Goal: Task Accomplishment & Management: Complete application form

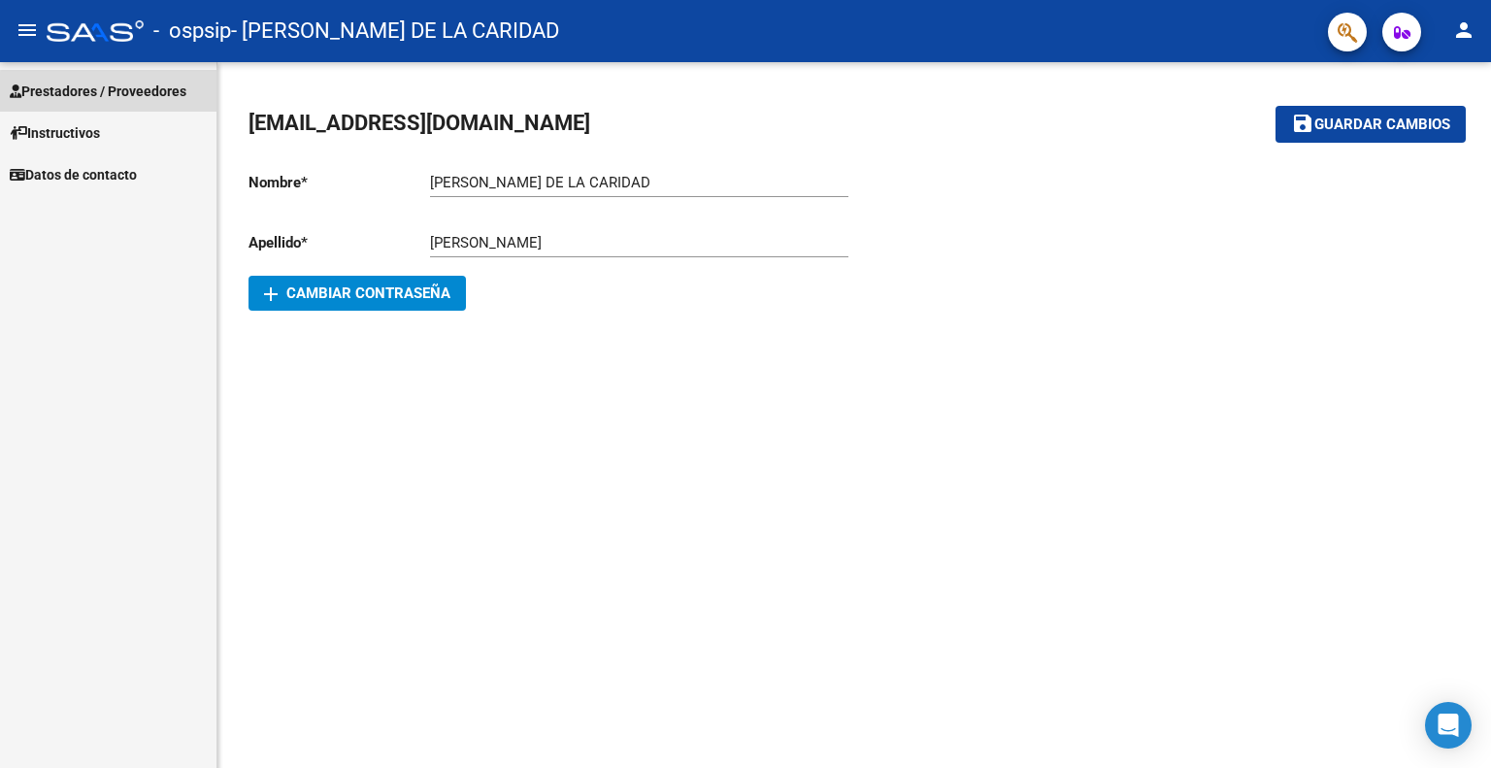
click at [163, 95] on span "Prestadores / Proveedores" at bounding box center [98, 91] width 177 height 21
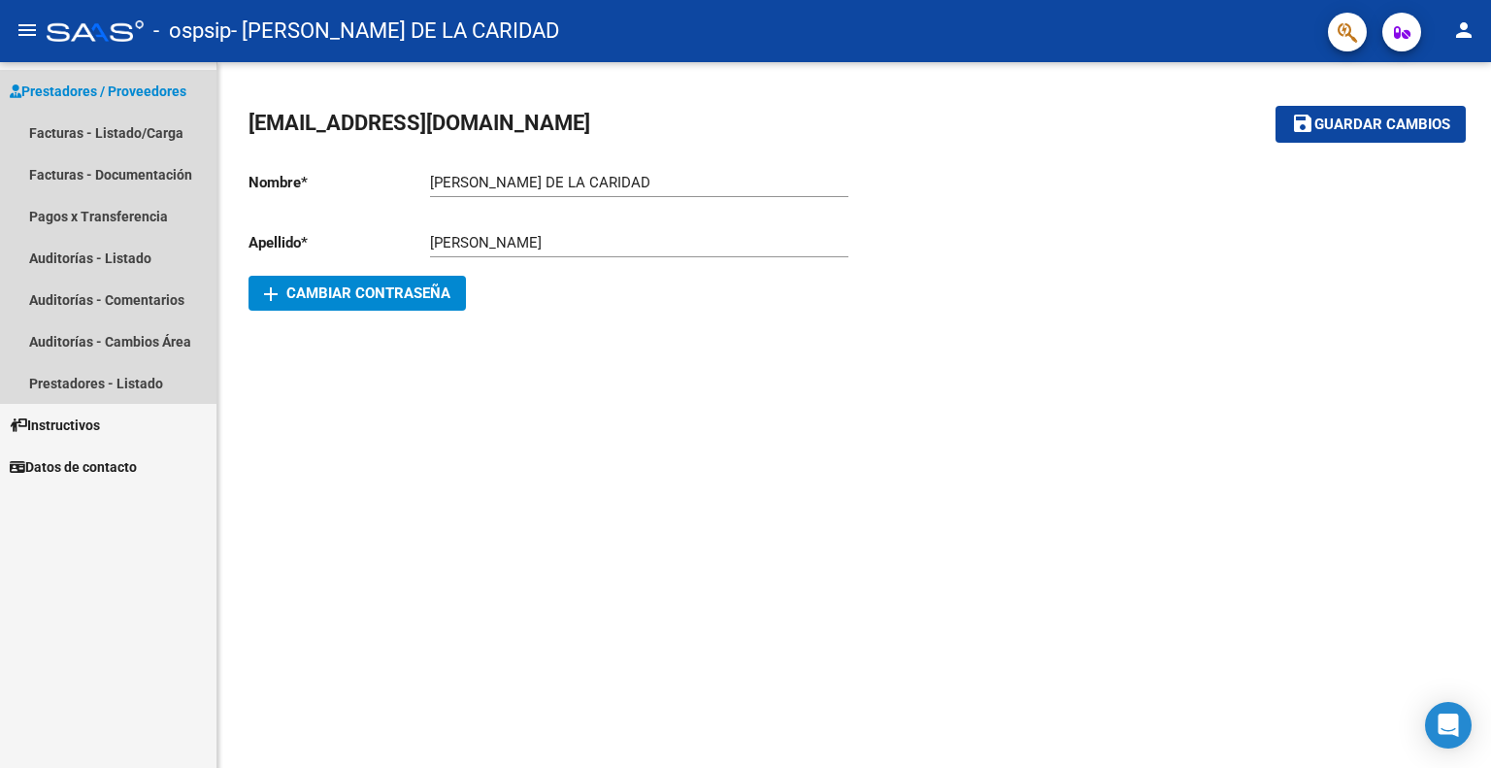
click at [163, 95] on span "Prestadores / Proveedores" at bounding box center [98, 91] width 177 height 21
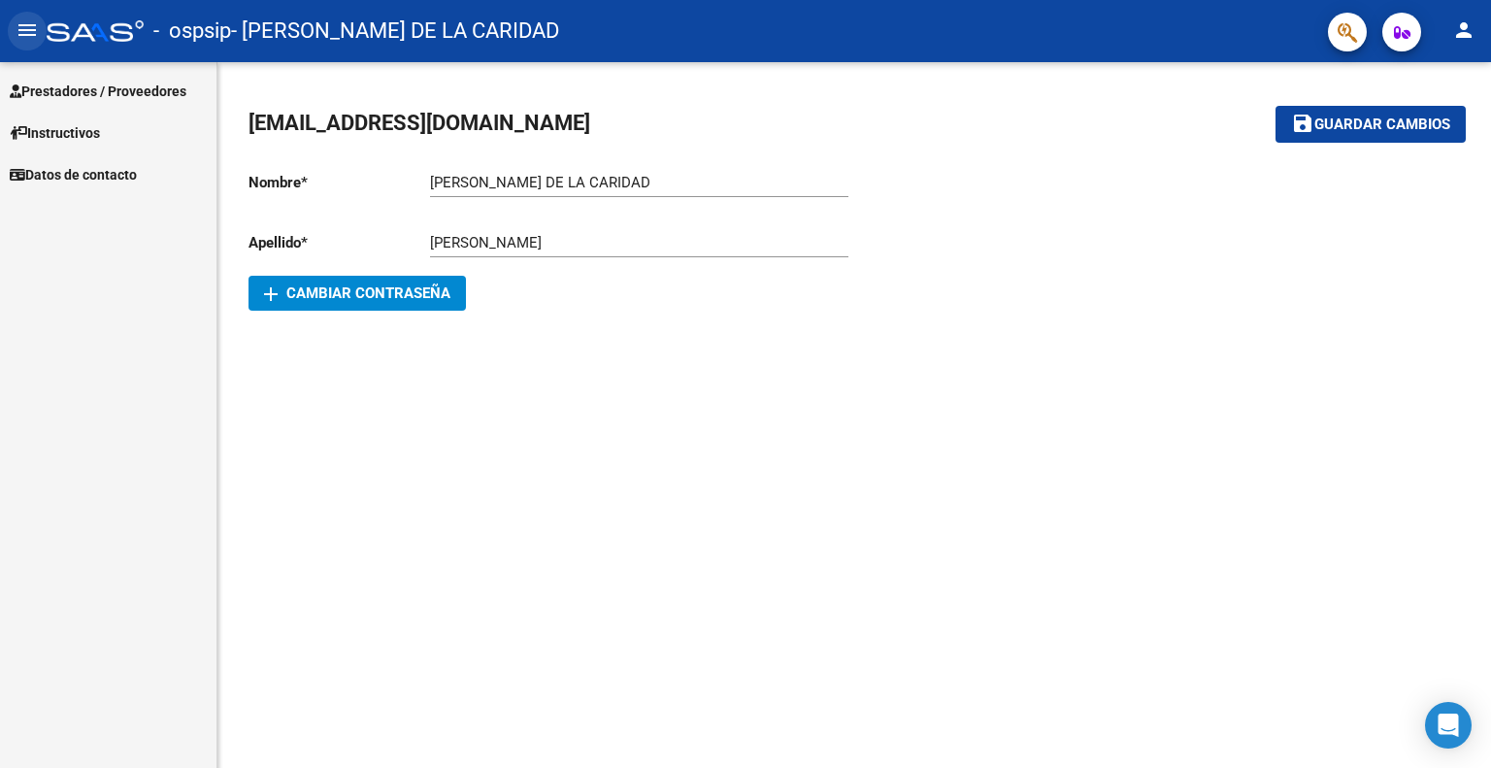
click at [23, 21] on mat-icon "menu" at bounding box center [27, 29] width 23 height 23
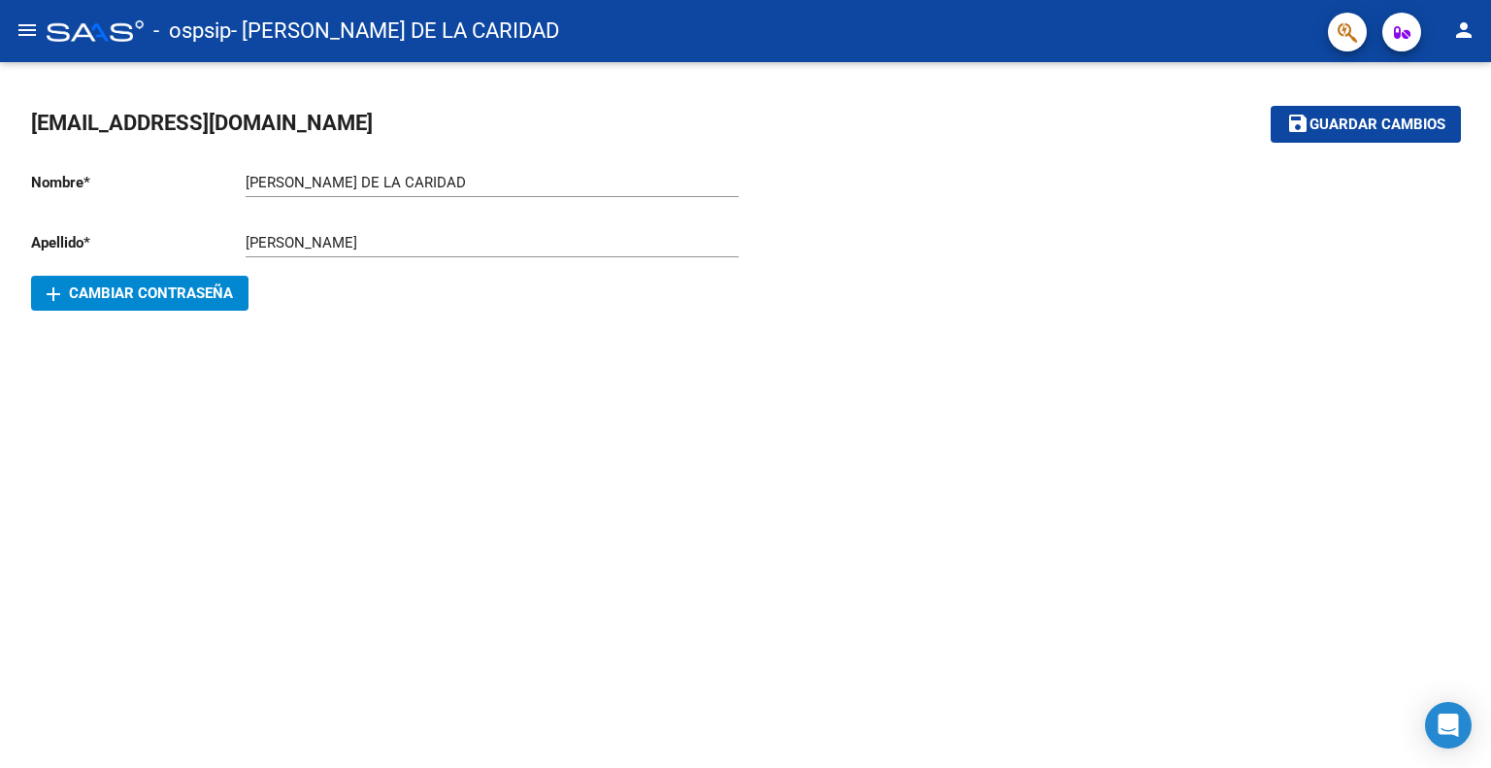
click at [23, 21] on mat-icon "menu" at bounding box center [27, 29] width 23 height 23
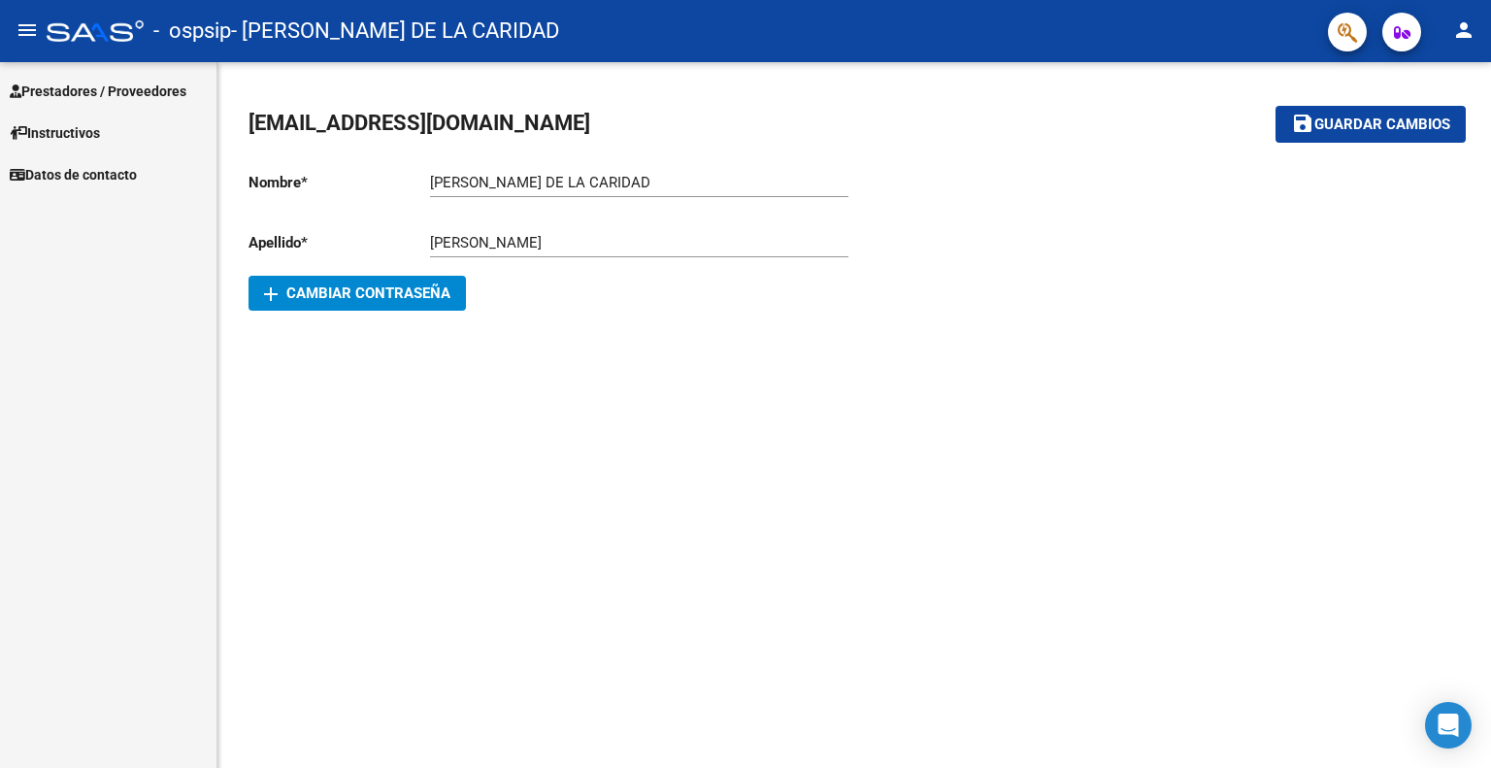
click at [1460, 33] on mat-icon "person" at bounding box center [1463, 29] width 23 height 23
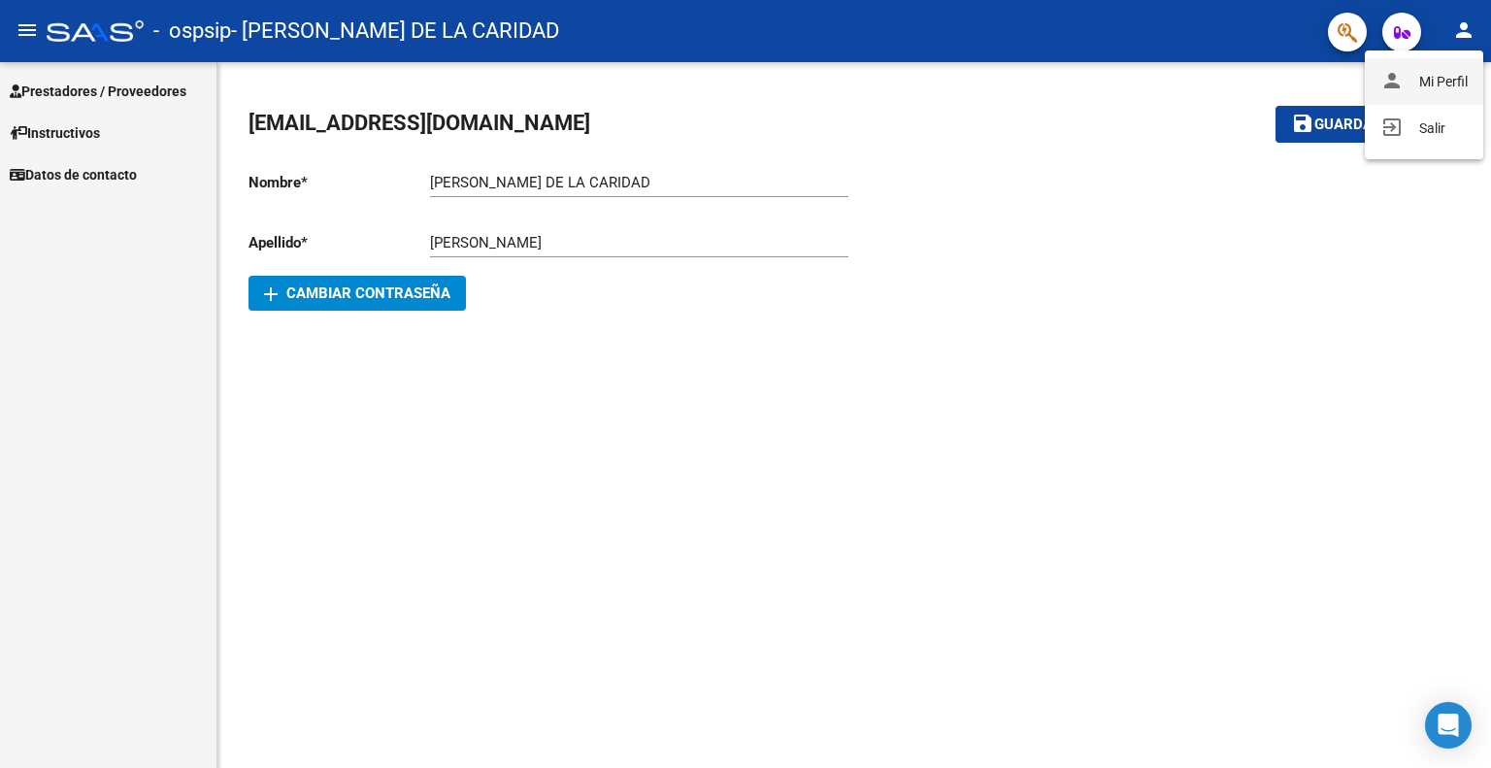
click at [1446, 74] on button "person Mi Perfil" at bounding box center [1424, 81] width 118 height 47
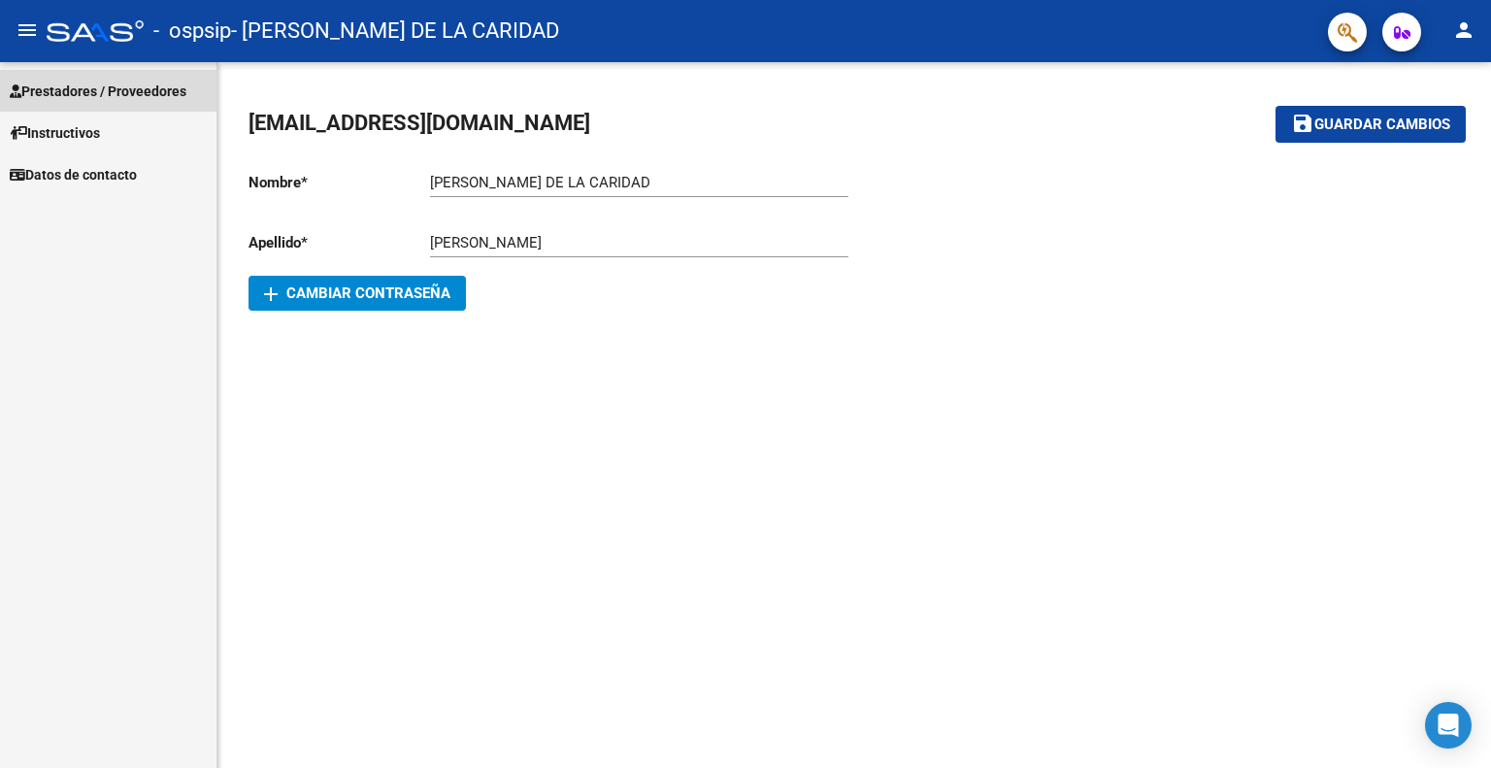
click at [123, 90] on span "Prestadores / Proveedores" at bounding box center [98, 91] width 177 height 21
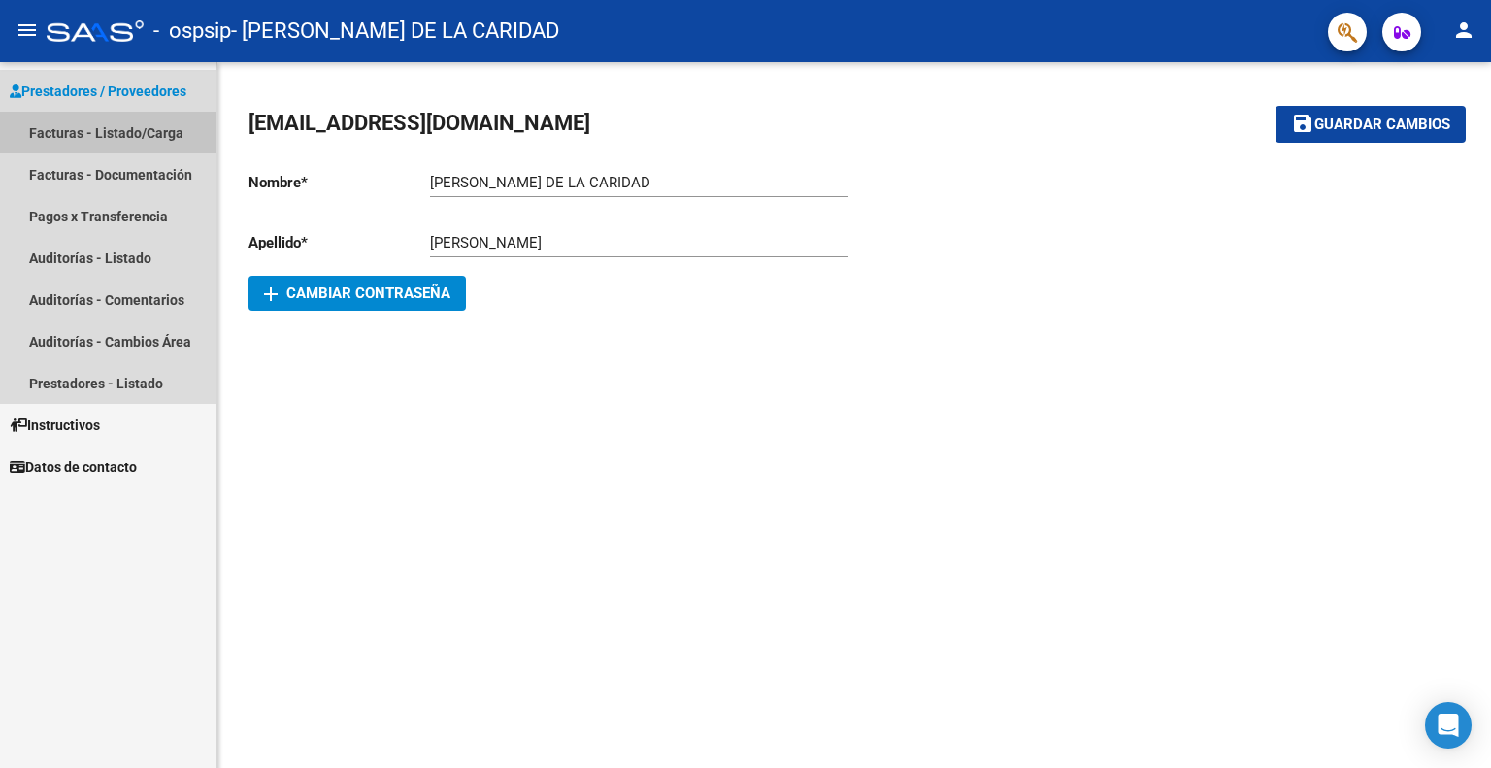
click at [118, 124] on link "Facturas - Listado/Carga" at bounding box center [108, 133] width 216 height 42
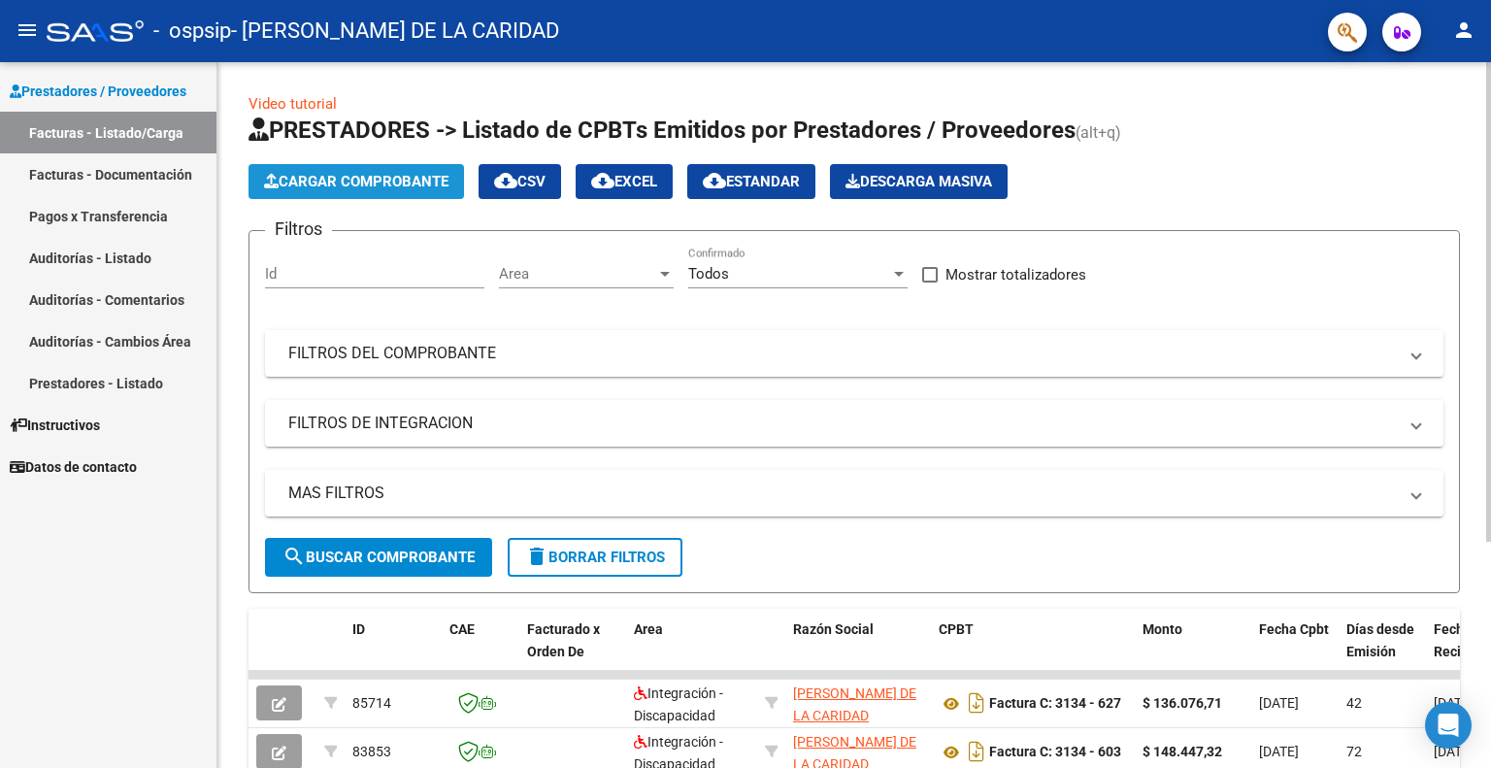
click at [349, 179] on span "Cargar Comprobante" at bounding box center [356, 181] width 184 height 17
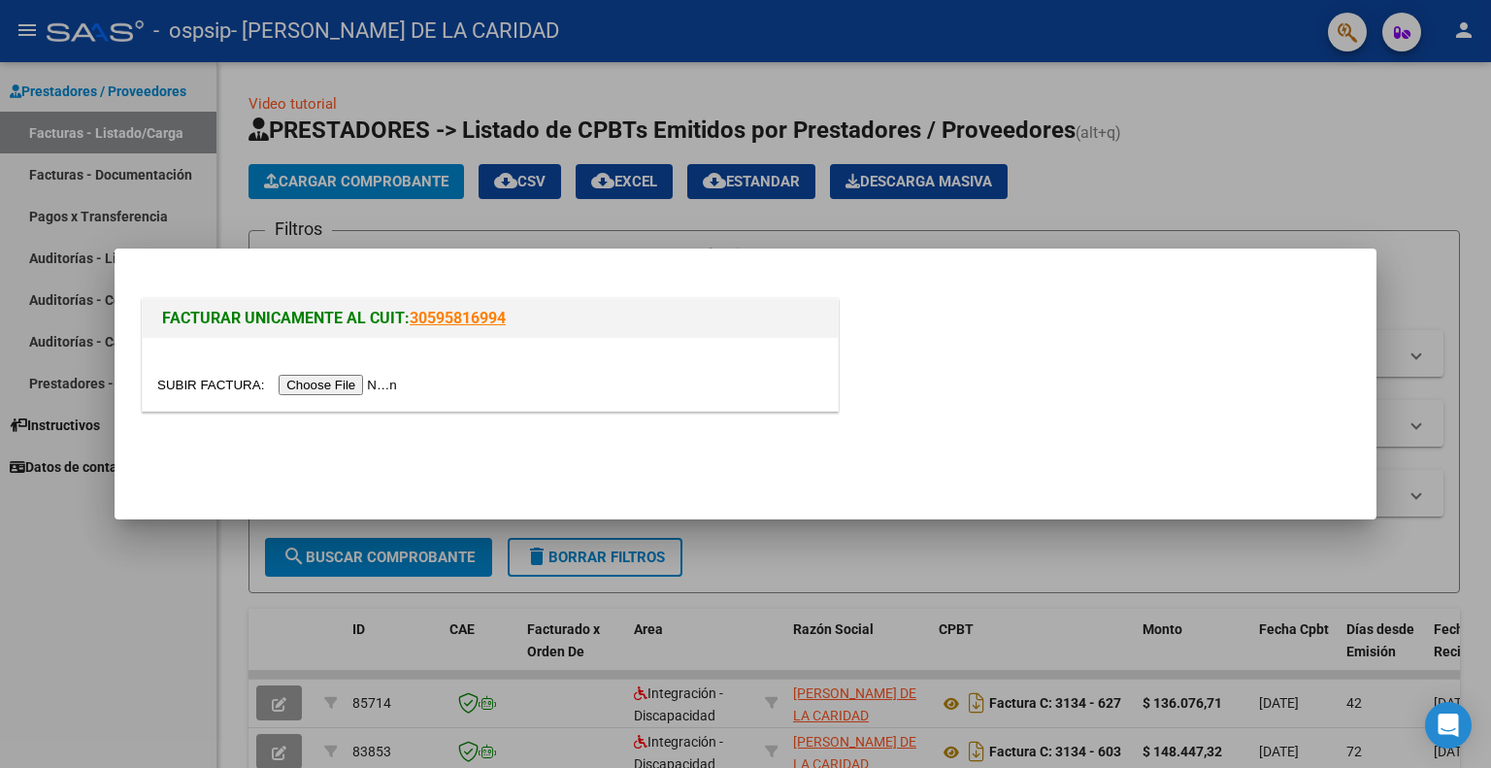
click at [361, 391] on input "file" at bounding box center [280, 385] width 246 height 20
click at [339, 381] on input "file" at bounding box center [280, 385] width 246 height 20
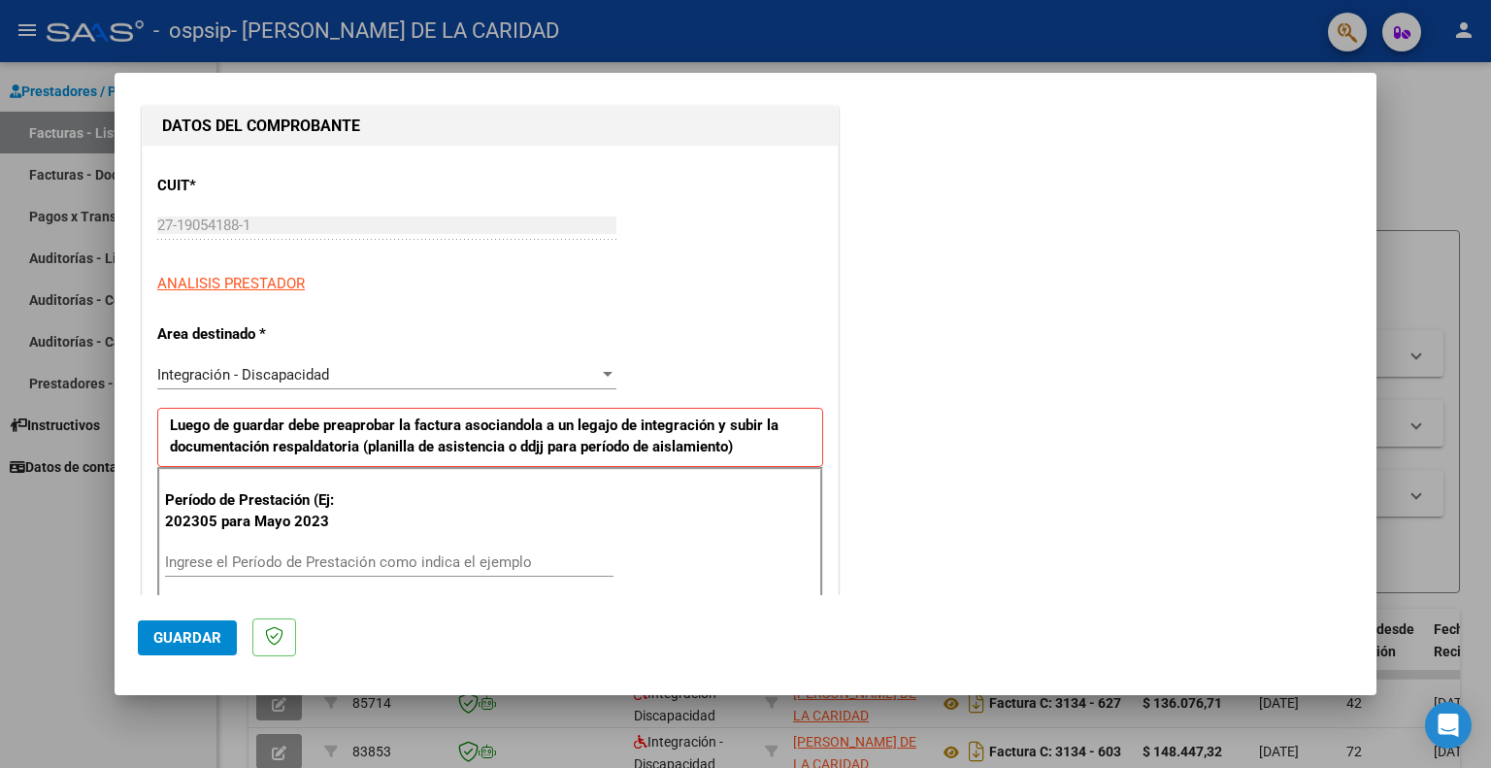
scroll to position [291, 0]
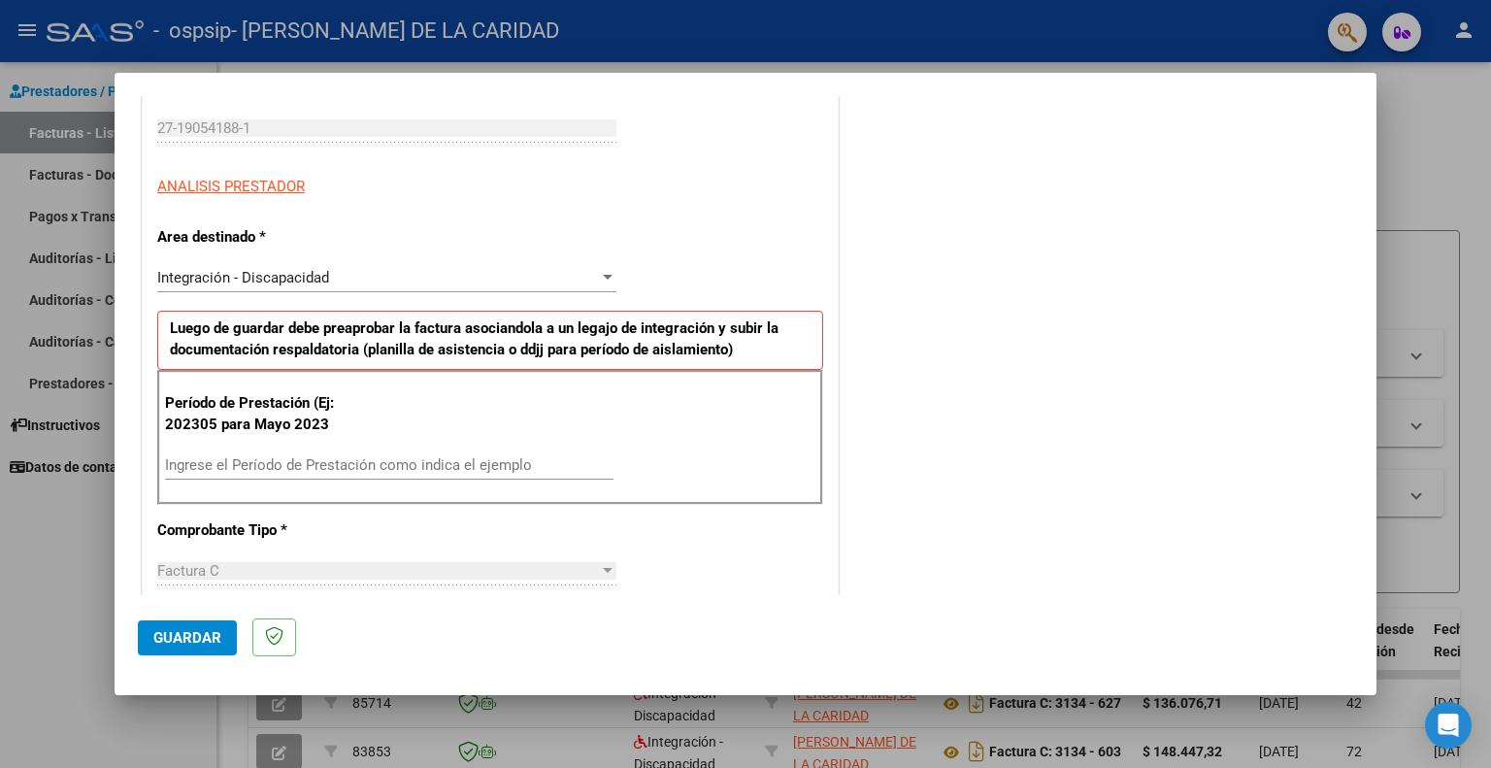
click at [341, 473] on div "Ingrese el Período de Prestación como indica el ejemplo" at bounding box center [389, 464] width 448 height 29
type input "202507"
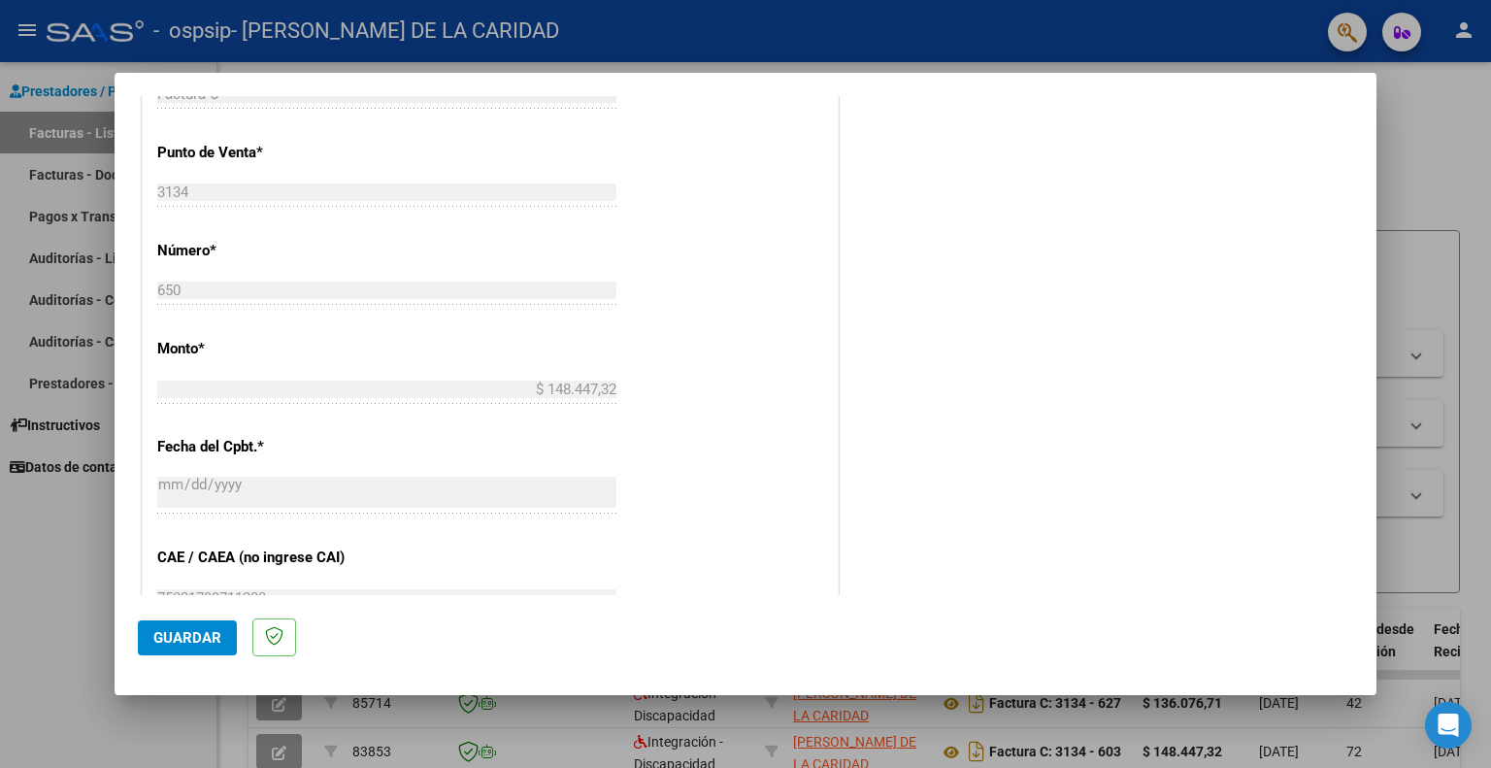
scroll to position [873, 0]
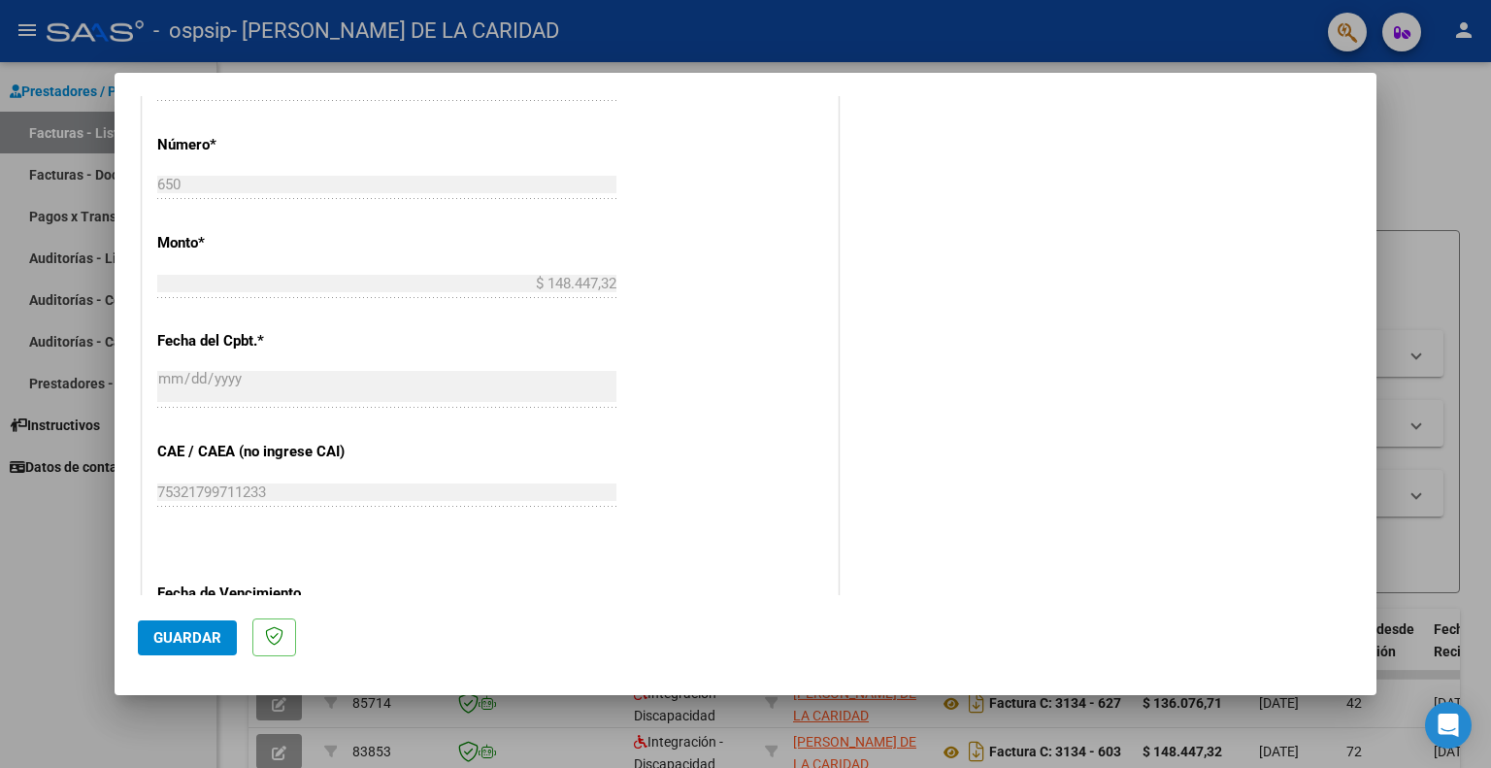
click at [195, 639] on span "Guardar" at bounding box center [187, 637] width 68 height 17
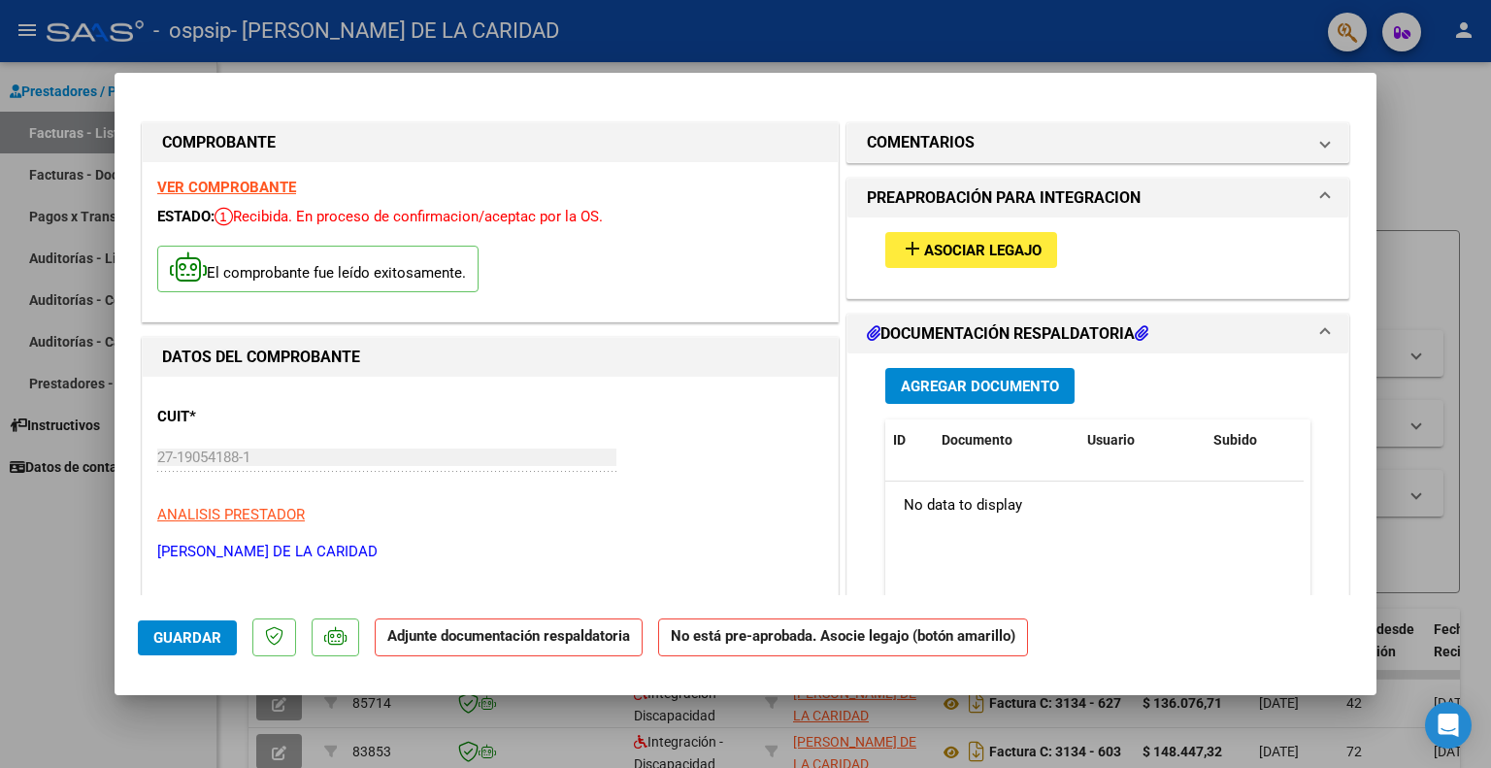
click at [974, 256] on span "Asociar Legajo" at bounding box center [982, 250] width 117 height 17
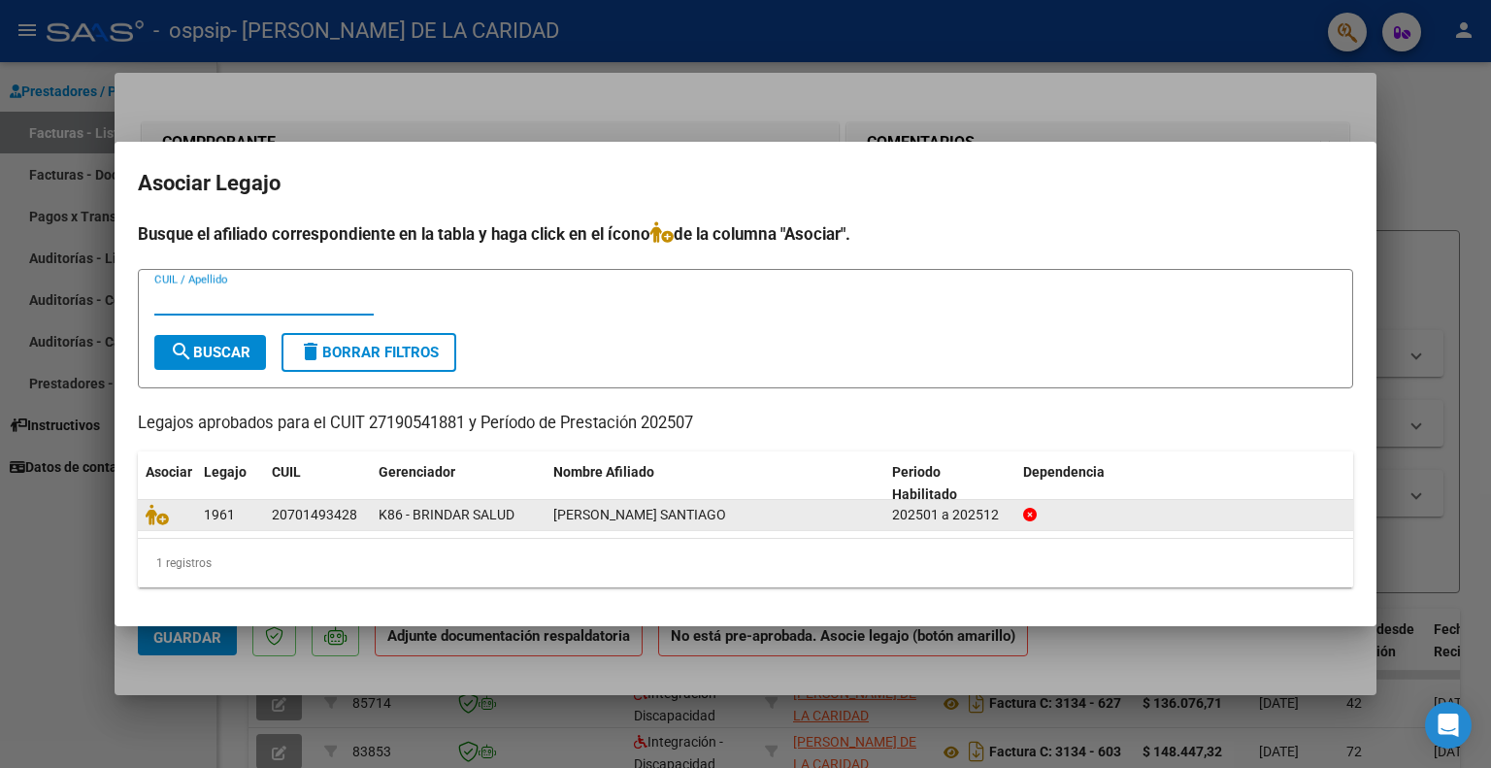
click at [338, 514] on div "20701493428" at bounding box center [314, 515] width 85 height 22
click at [516, 519] on div "K86 - BRINDAR SALUD" at bounding box center [457, 515] width 159 height 22
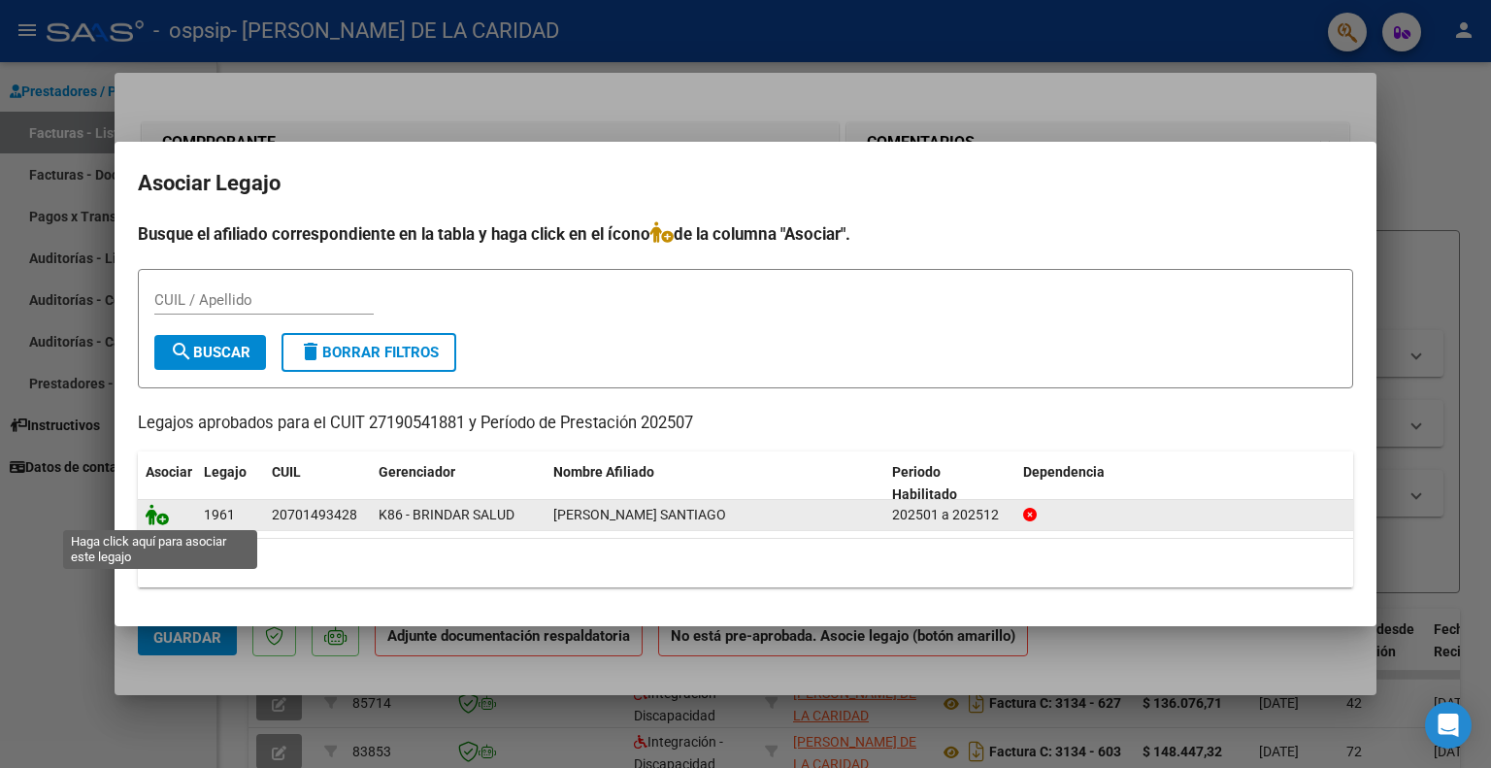
click at [153, 515] on icon at bounding box center [157, 514] width 23 height 21
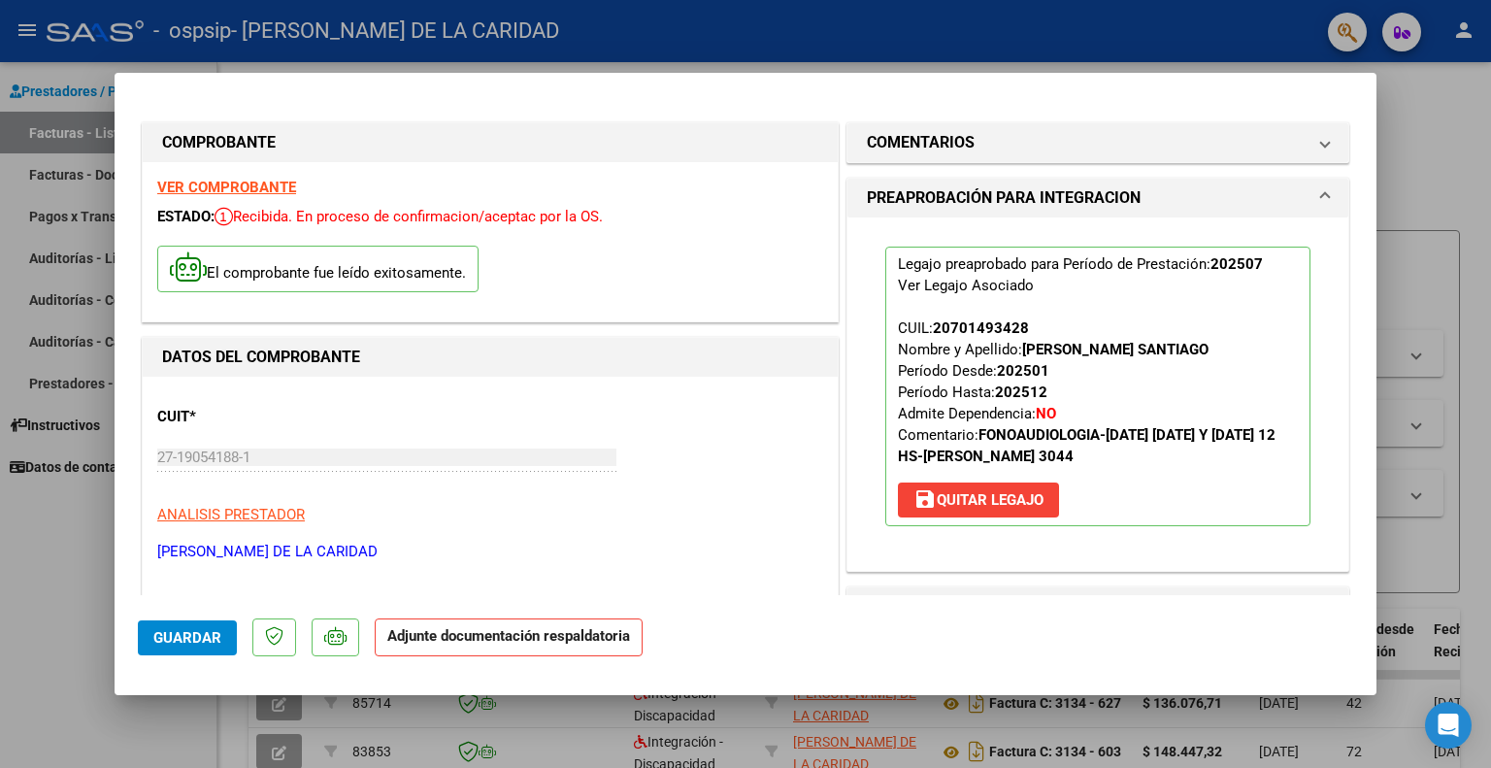
scroll to position [194, 0]
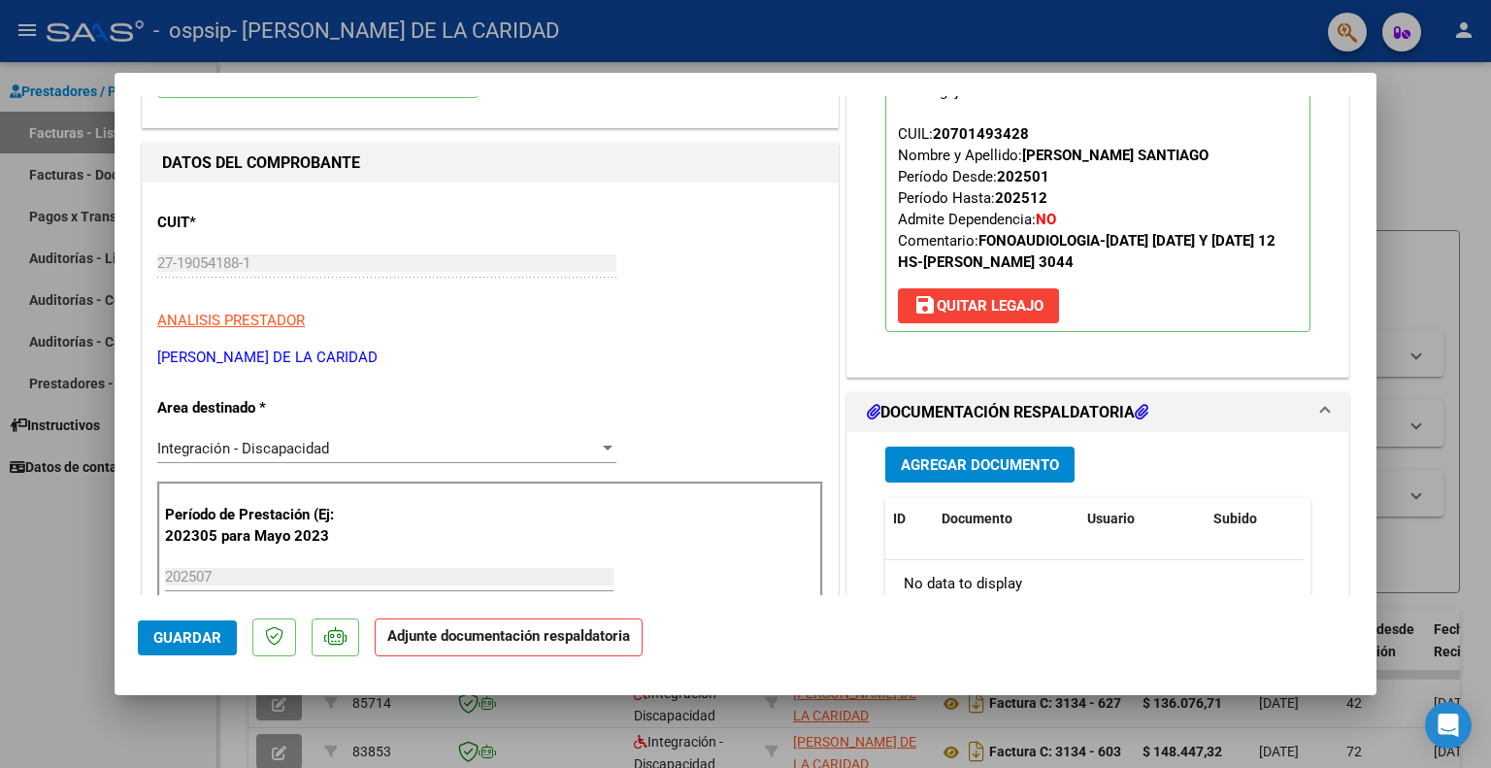
click at [963, 469] on span "Agregar Documento" at bounding box center [980, 464] width 158 height 17
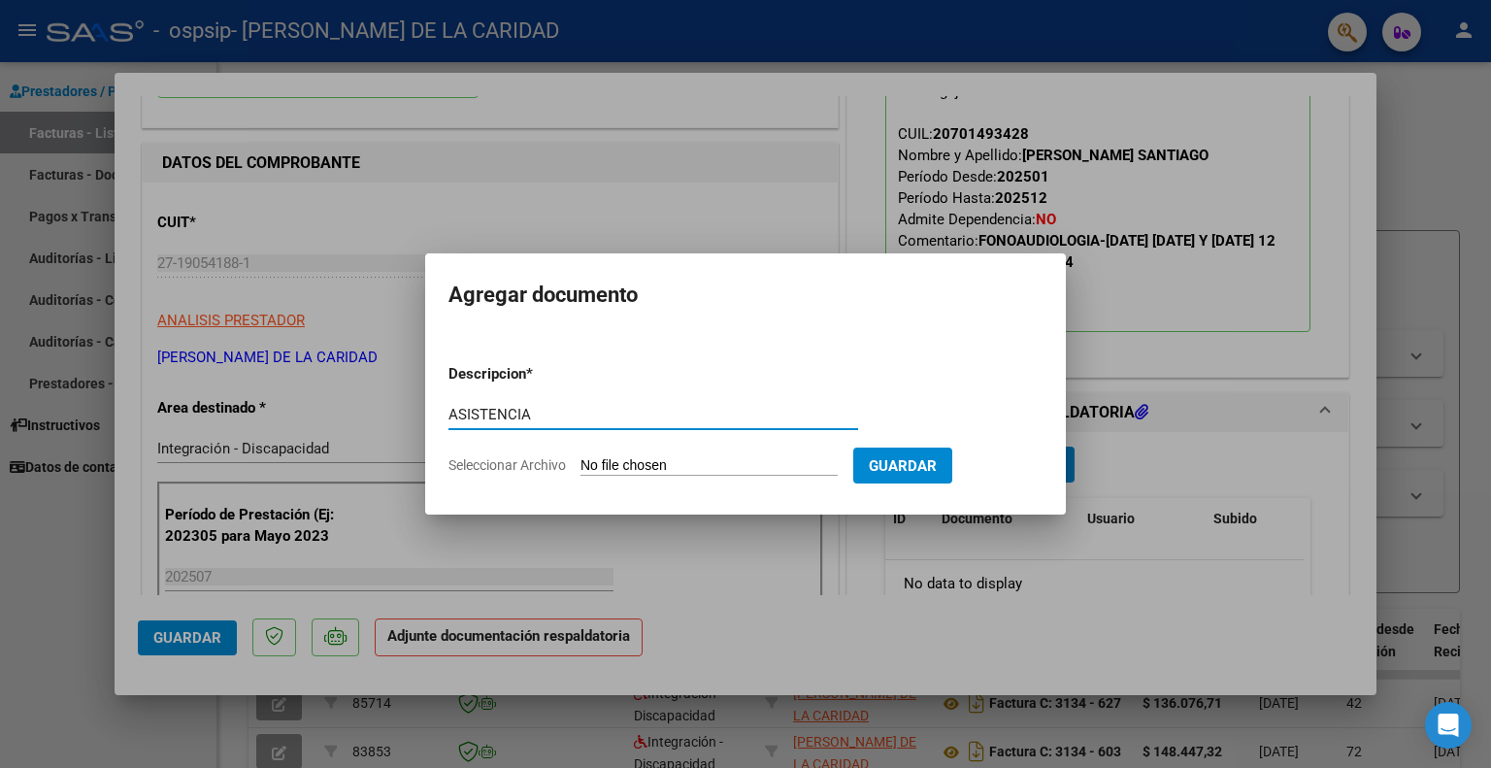
type input "ASISTENCIA"
click at [621, 457] on input "Seleccionar Archivo" at bounding box center [708, 466] width 257 height 18
type input "C:\fakepath\ASISTENCIA [DATE] [PERSON_NAME] - FONO.jpeg"
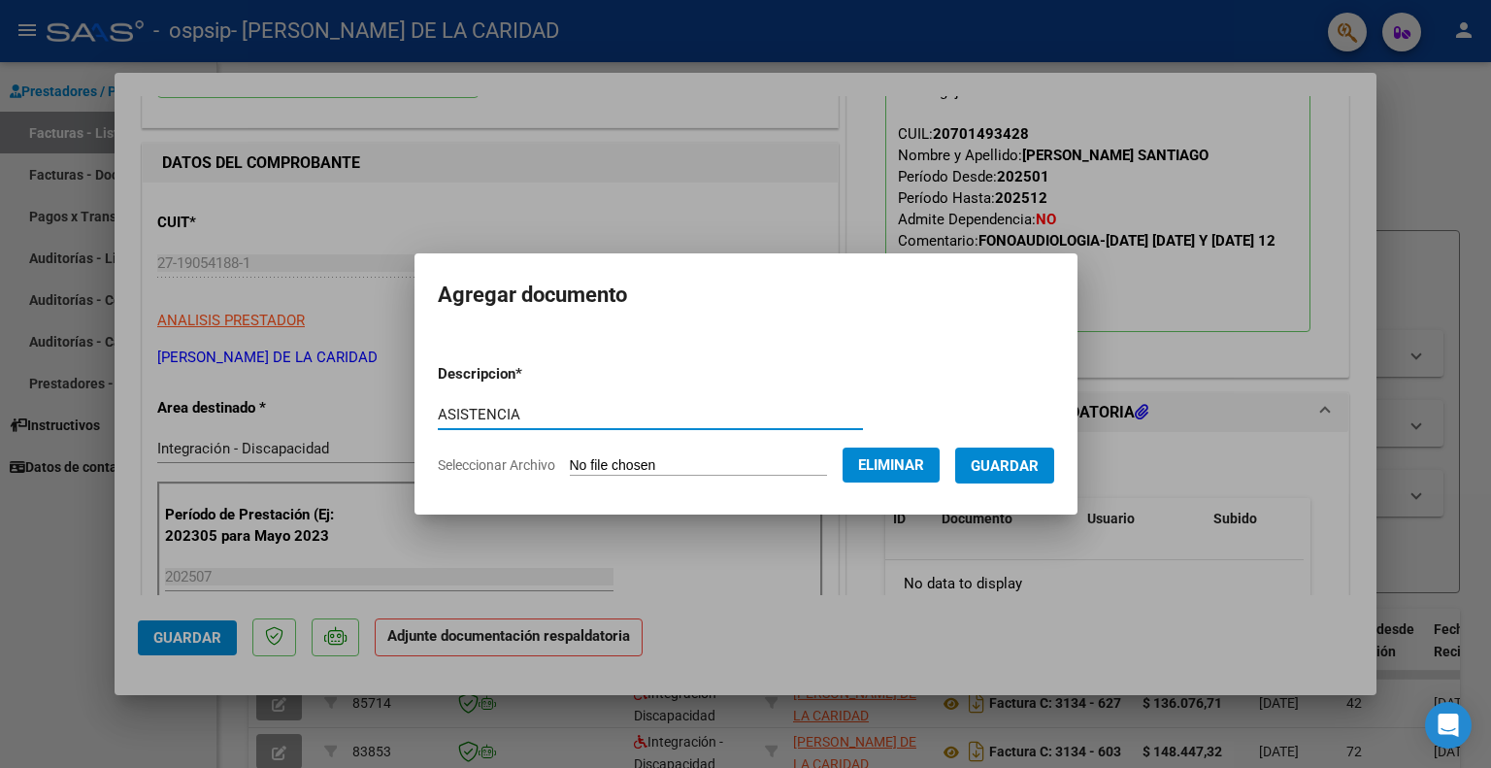
click at [528, 411] on input "ASISTENCIA" at bounding box center [650, 414] width 425 height 17
type input "ASISTENCIA [DATE] [PERSON_NAME]"
click at [1036, 465] on span "Guardar" at bounding box center [1004, 465] width 68 height 17
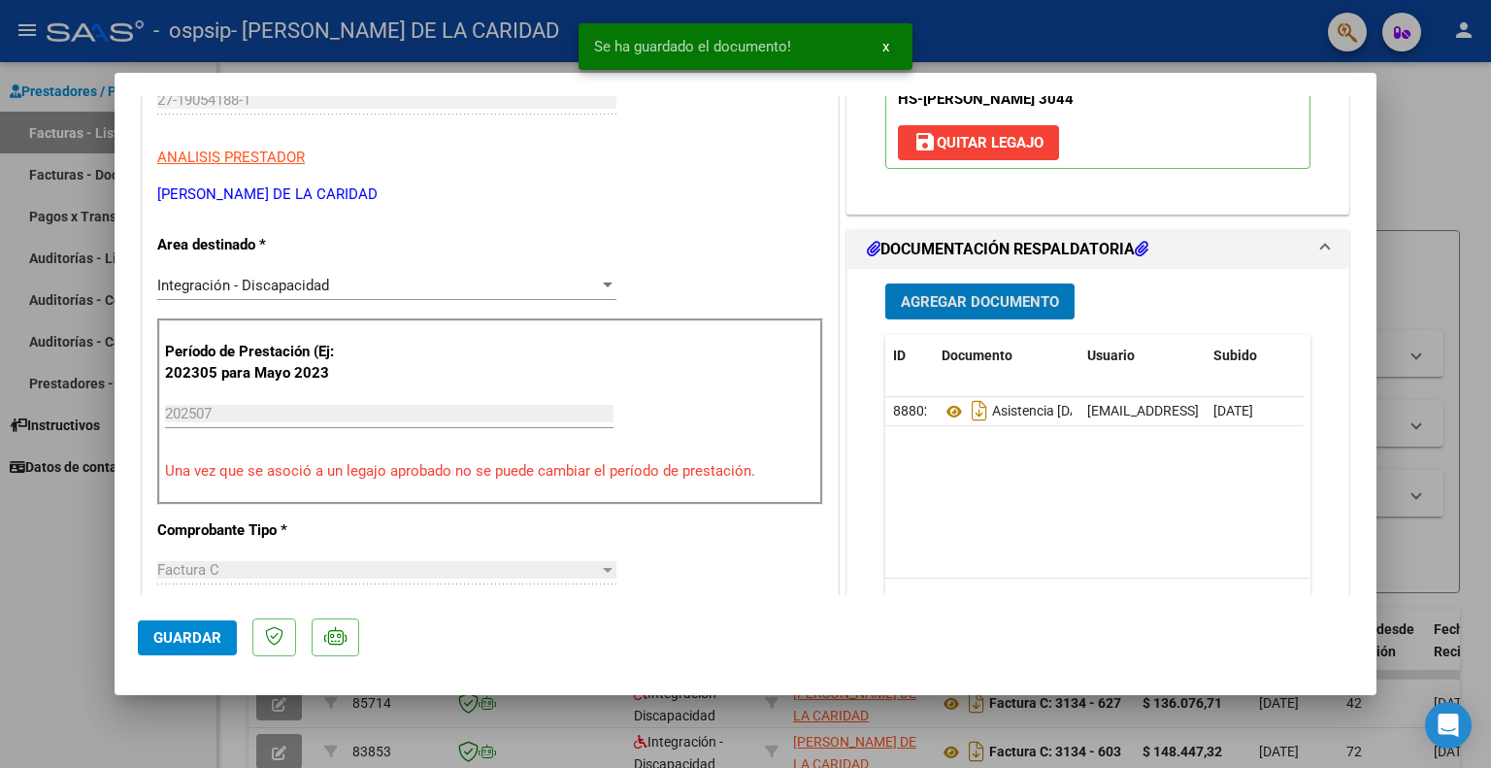
scroll to position [485, 0]
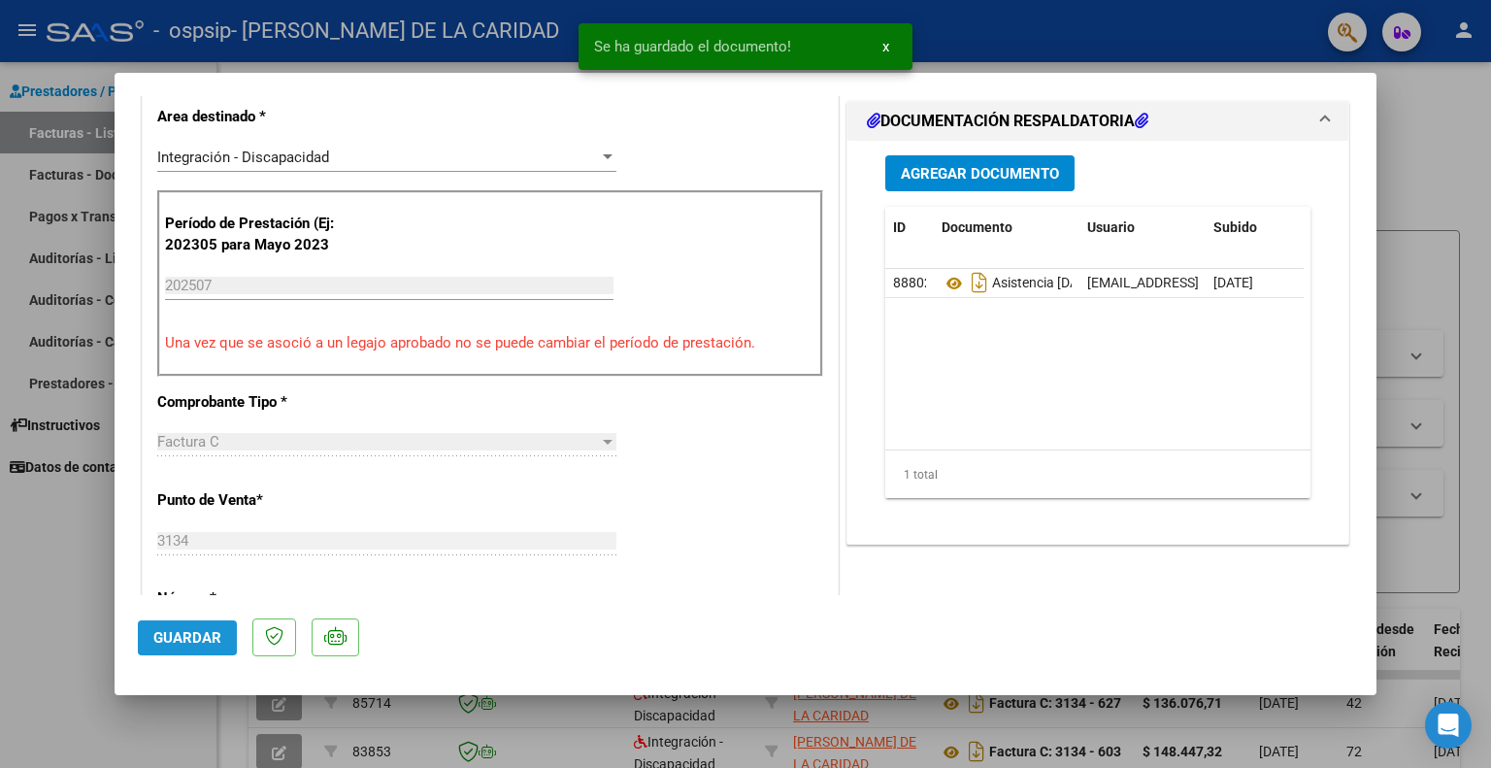
click at [185, 634] on span "Guardar" at bounding box center [187, 637] width 68 height 17
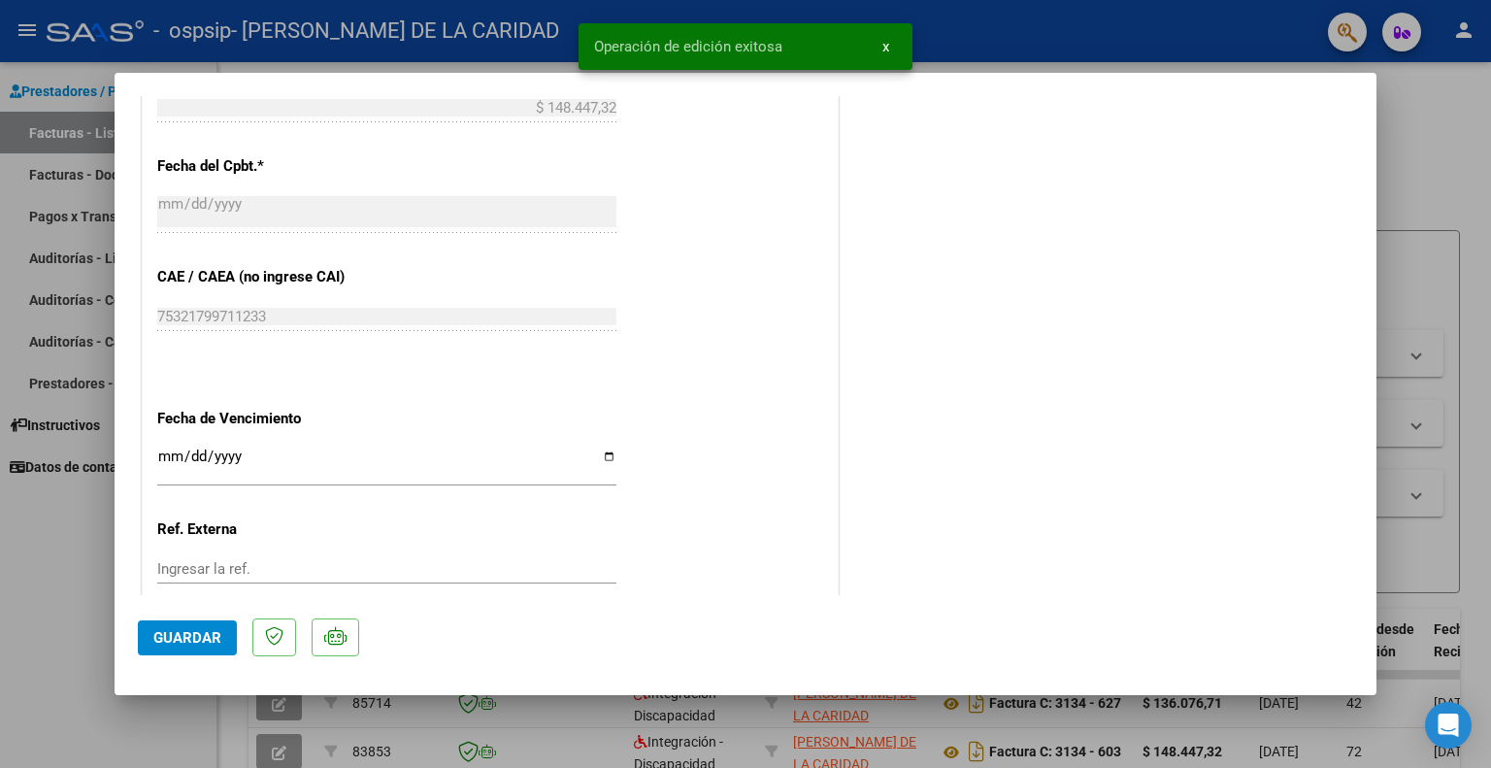
scroll to position [1235, 0]
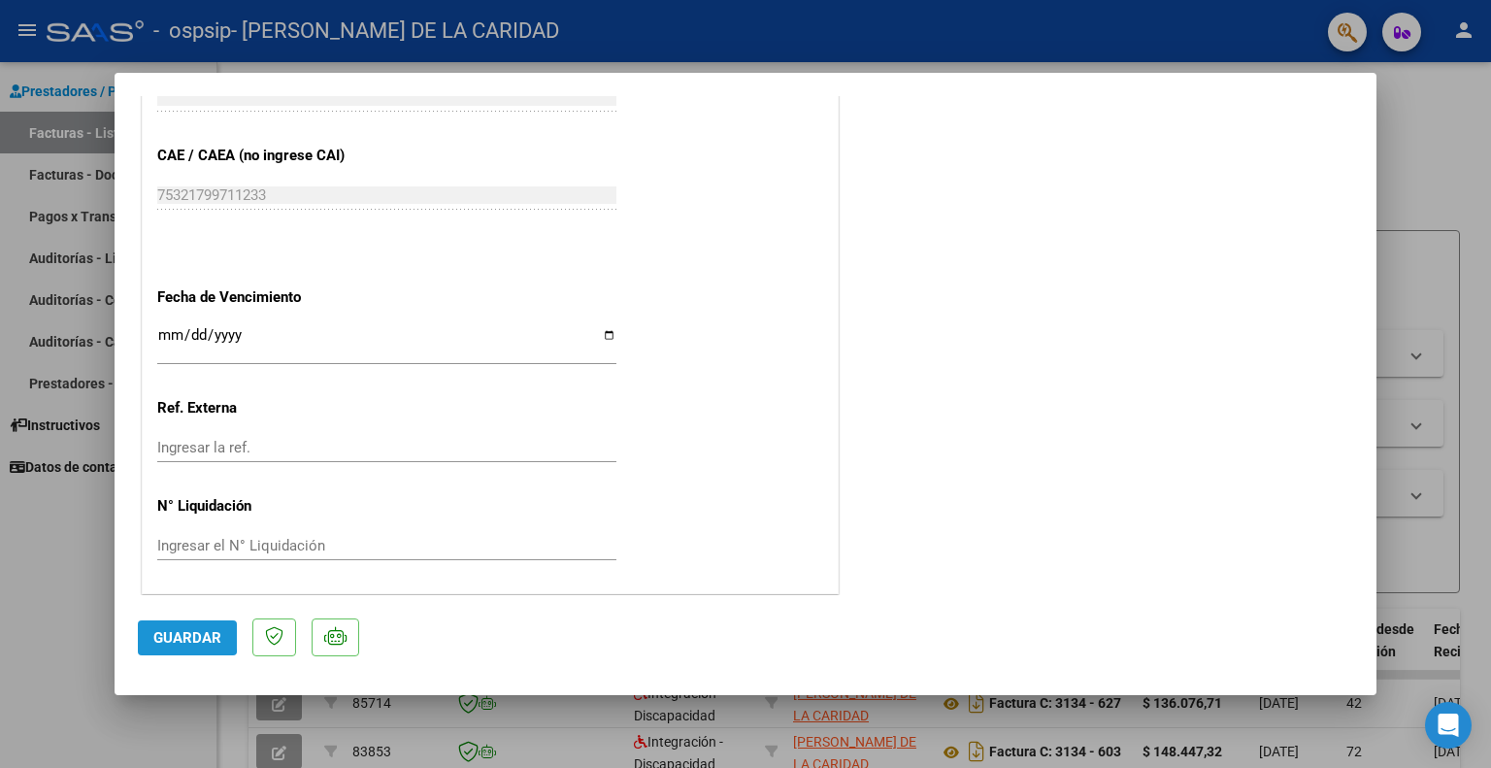
click at [148, 636] on button "Guardar" at bounding box center [187, 637] width 99 height 35
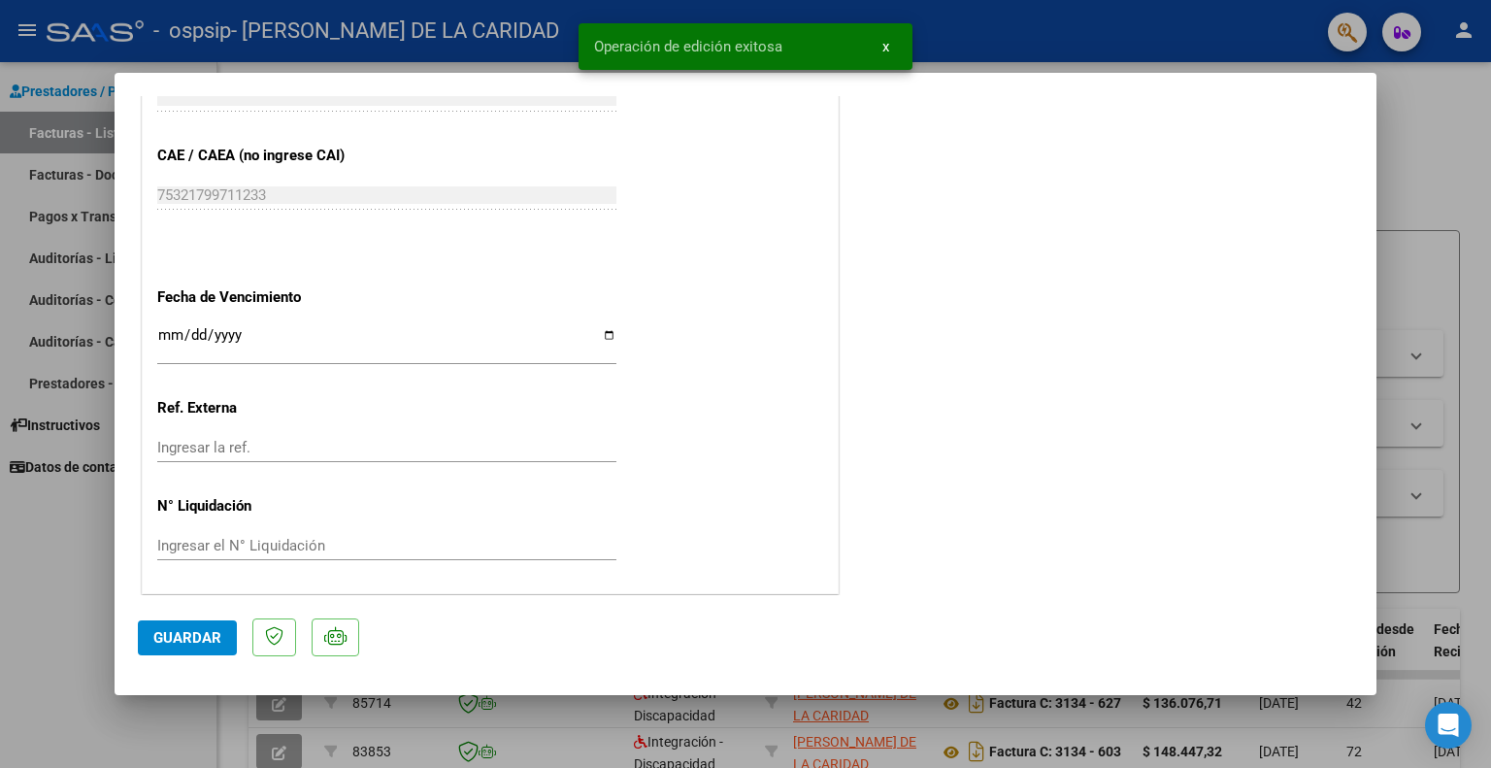
click at [27, 599] on div at bounding box center [745, 384] width 1491 height 768
type input "$ 0,00"
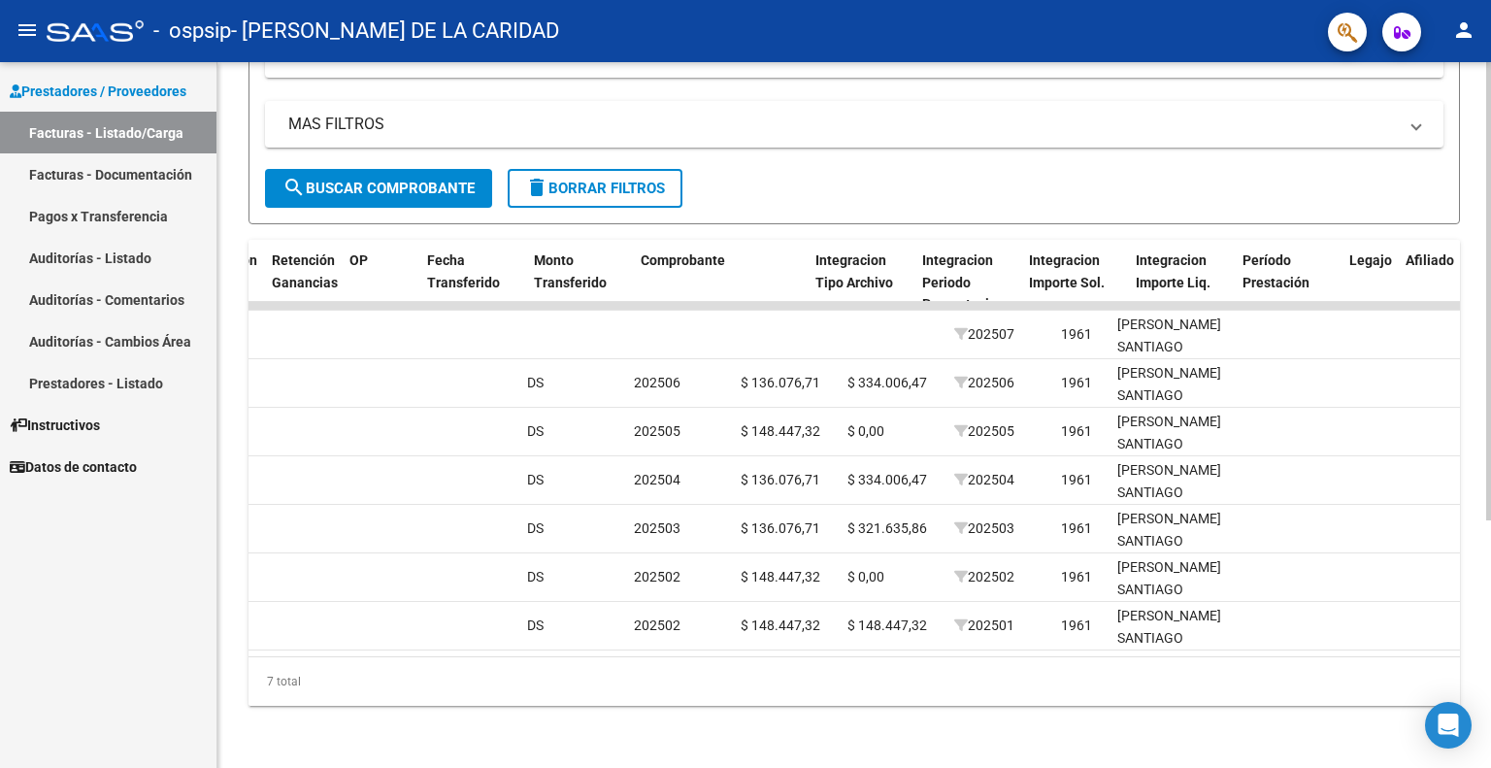
scroll to position [0, 1219]
